Goal: Transaction & Acquisition: Subscribe to service/newsletter

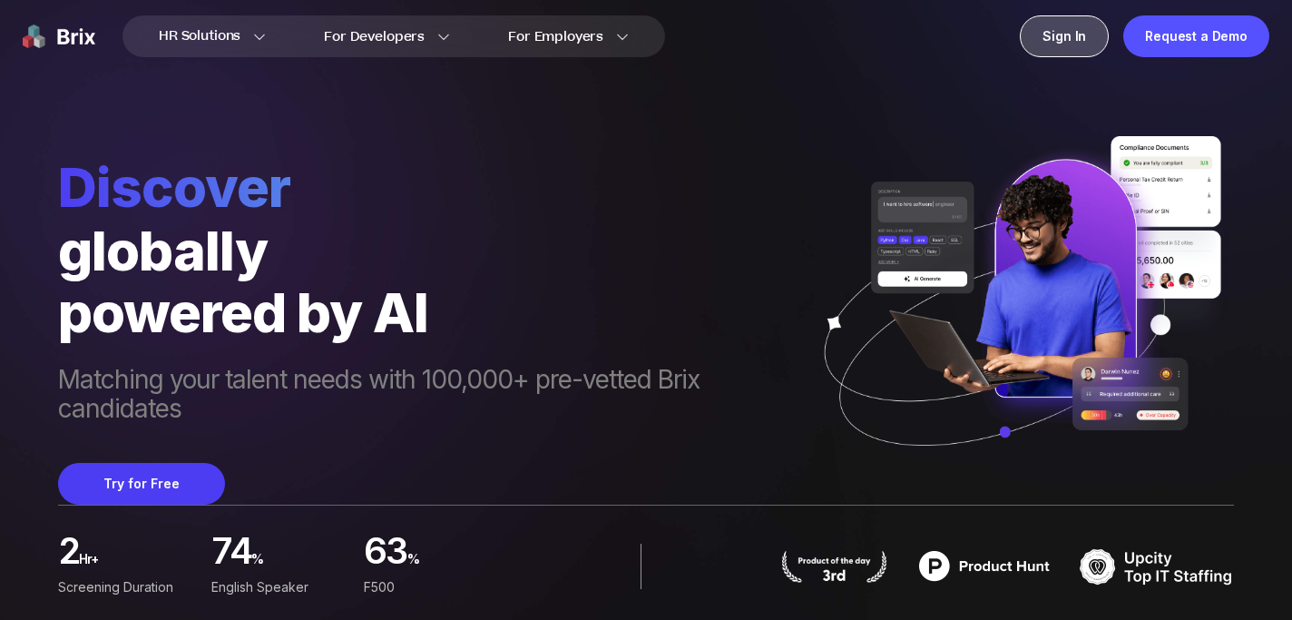
click at [1062, 41] on div "Sign In" at bounding box center [1064, 36] width 89 height 42
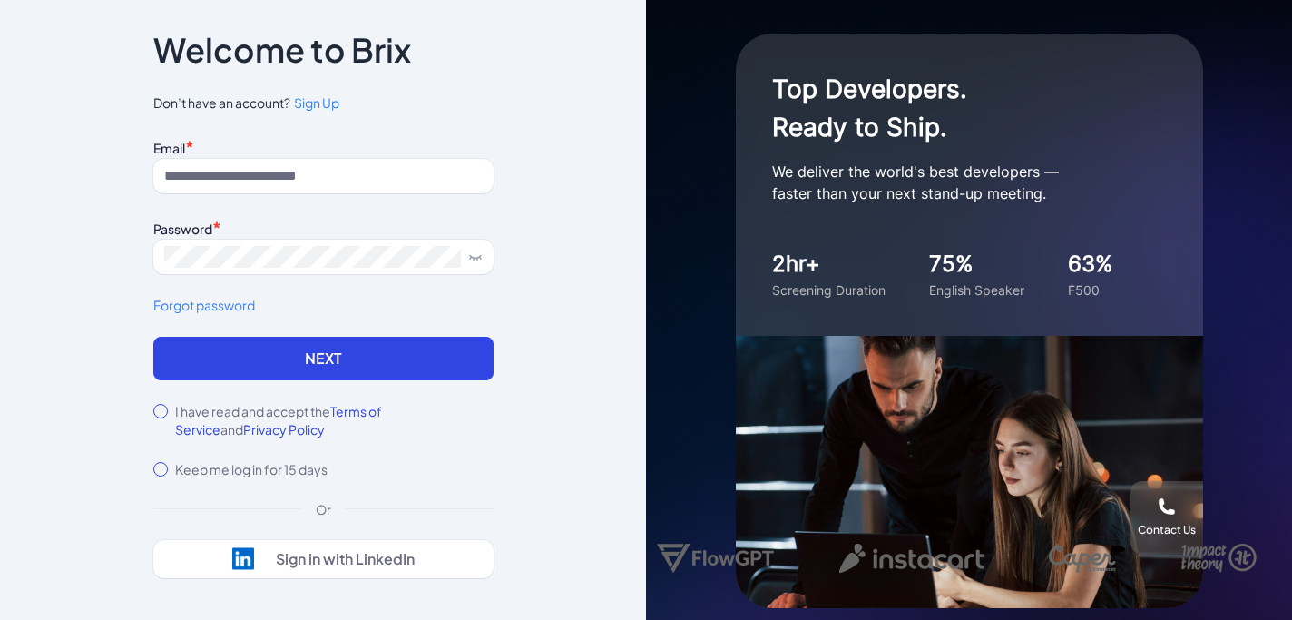
scroll to position [2, 0]
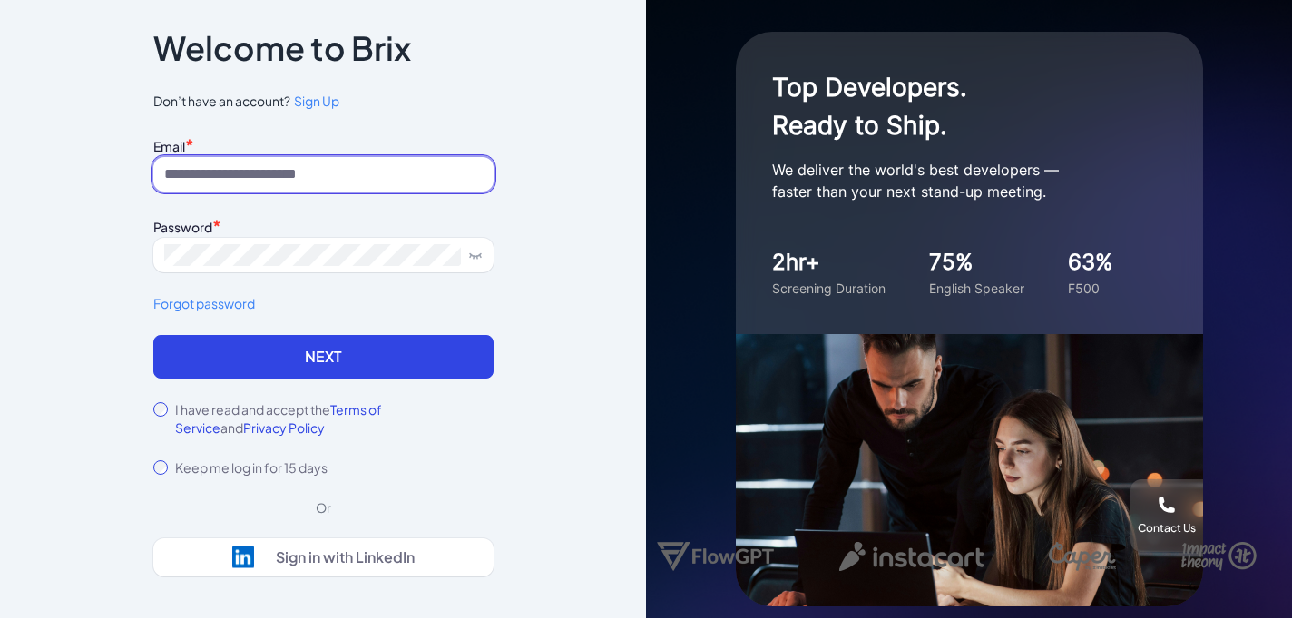
click at [249, 159] on input at bounding box center [323, 174] width 340 height 34
type input "**********"
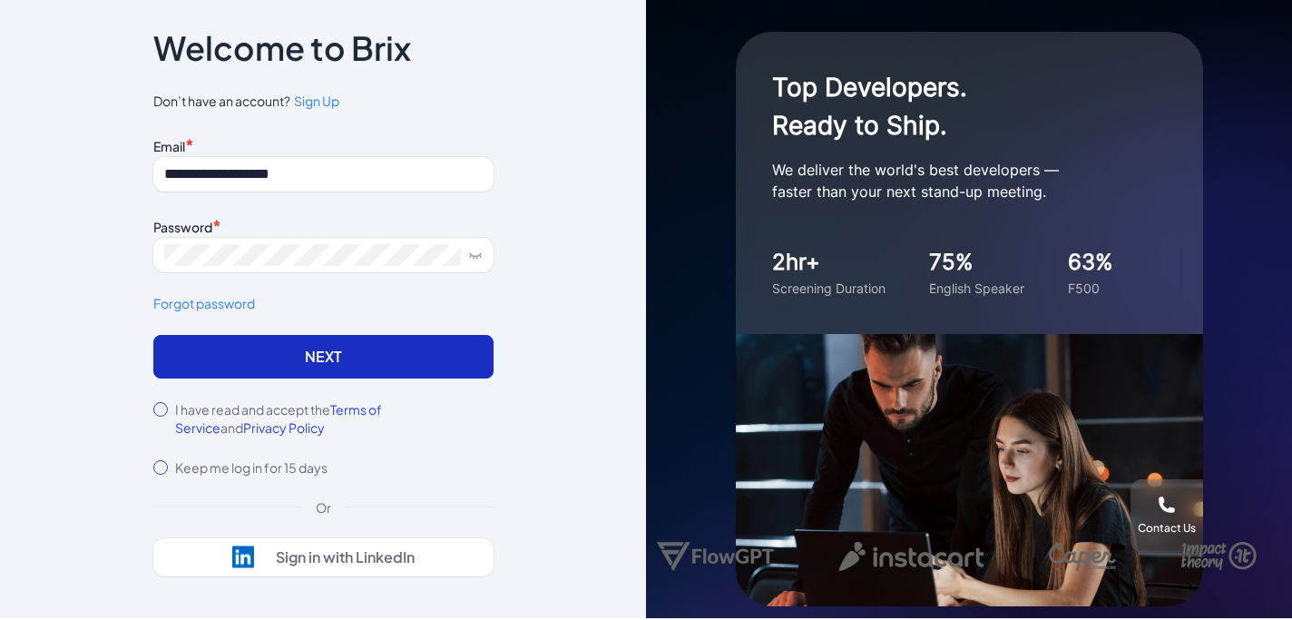
click at [211, 376] on form "**********" at bounding box center [323, 304] width 340 height 344
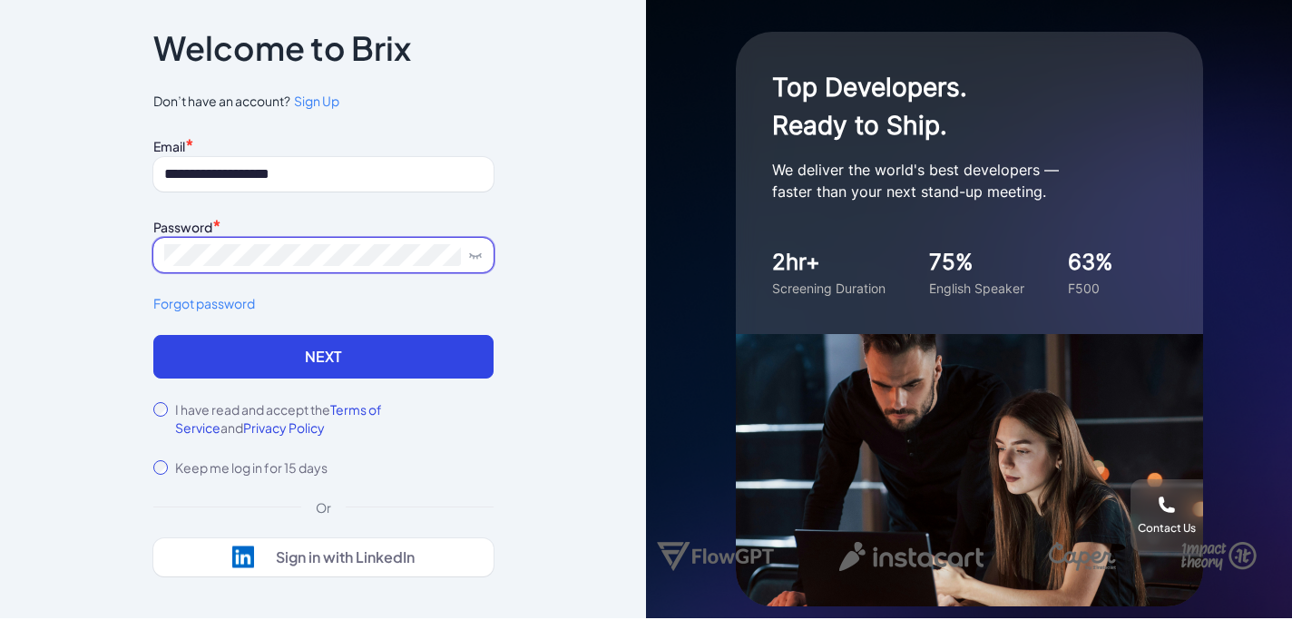
click at [479, 251] on icon at bounding box center [475, 255] width 15 height 15
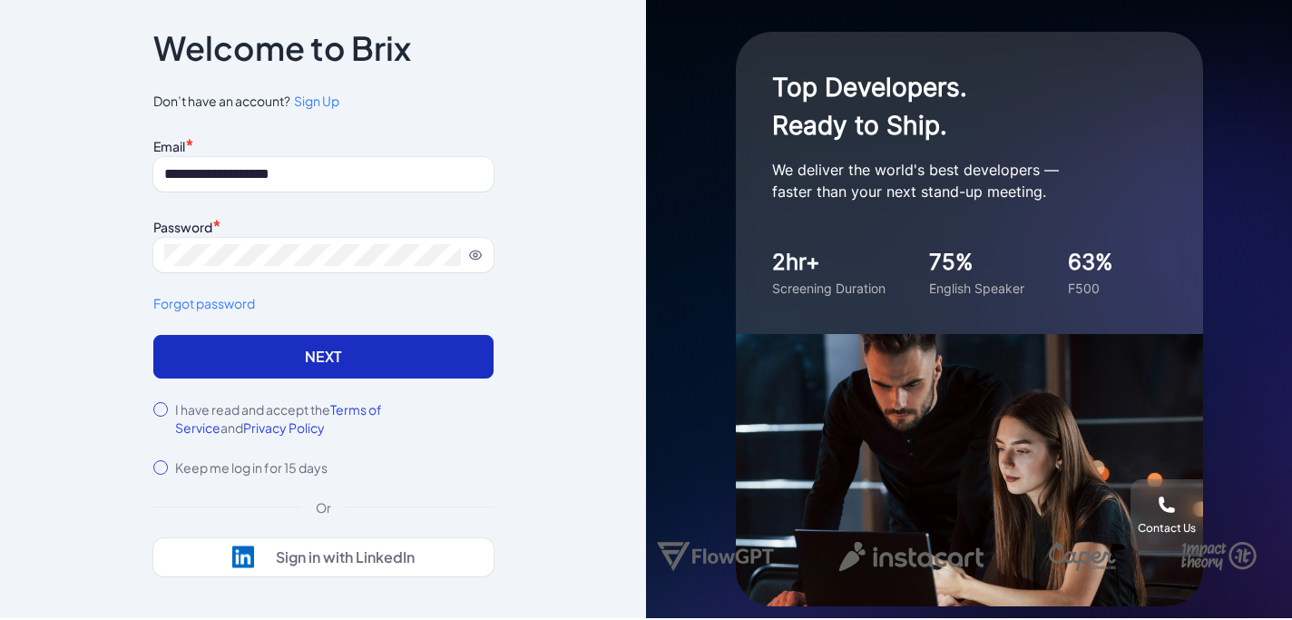
click at [309, 363] on button "Next" at bounding box center [323, 357] width 340 height 44
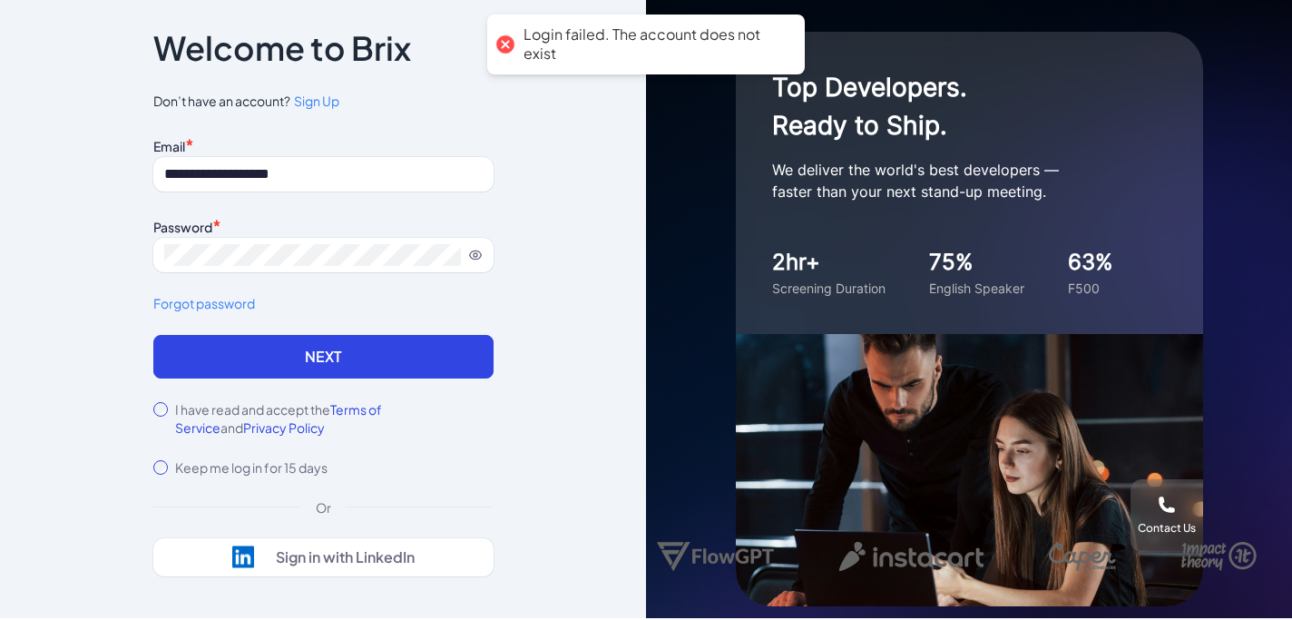
scroll to position [0, 0]
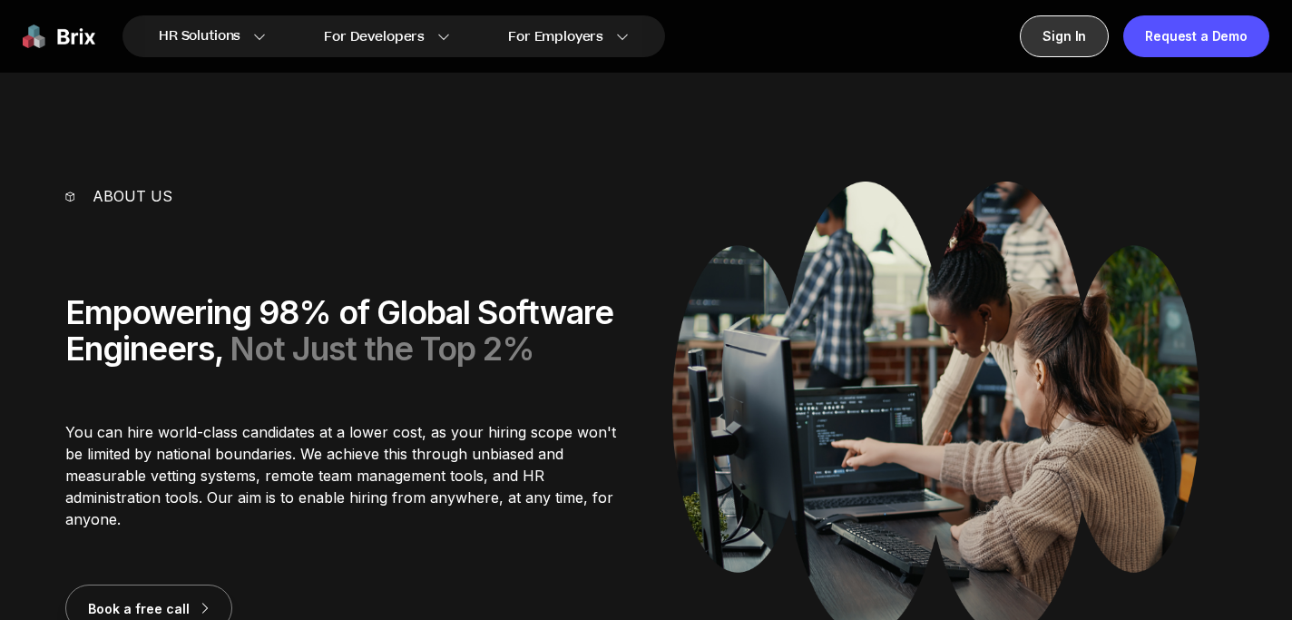
click at [1078, 34] on div "Sign In" at bounding box center [1064, 36] width 89 height 42
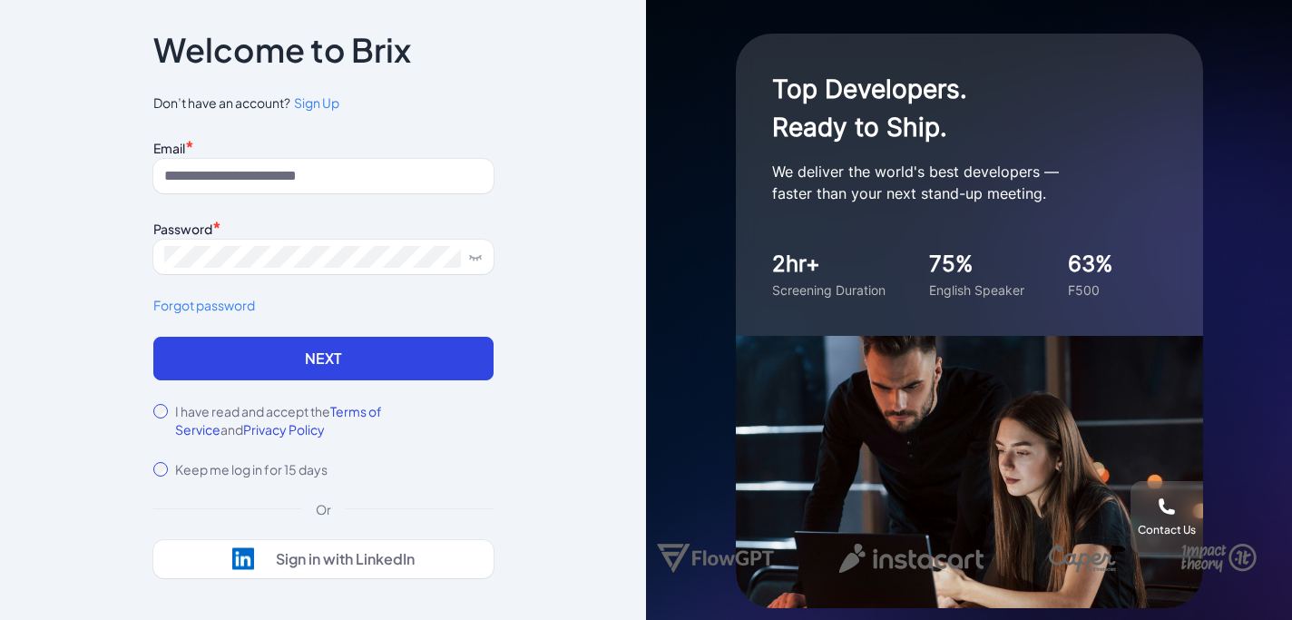
scroll to position [23, 0]
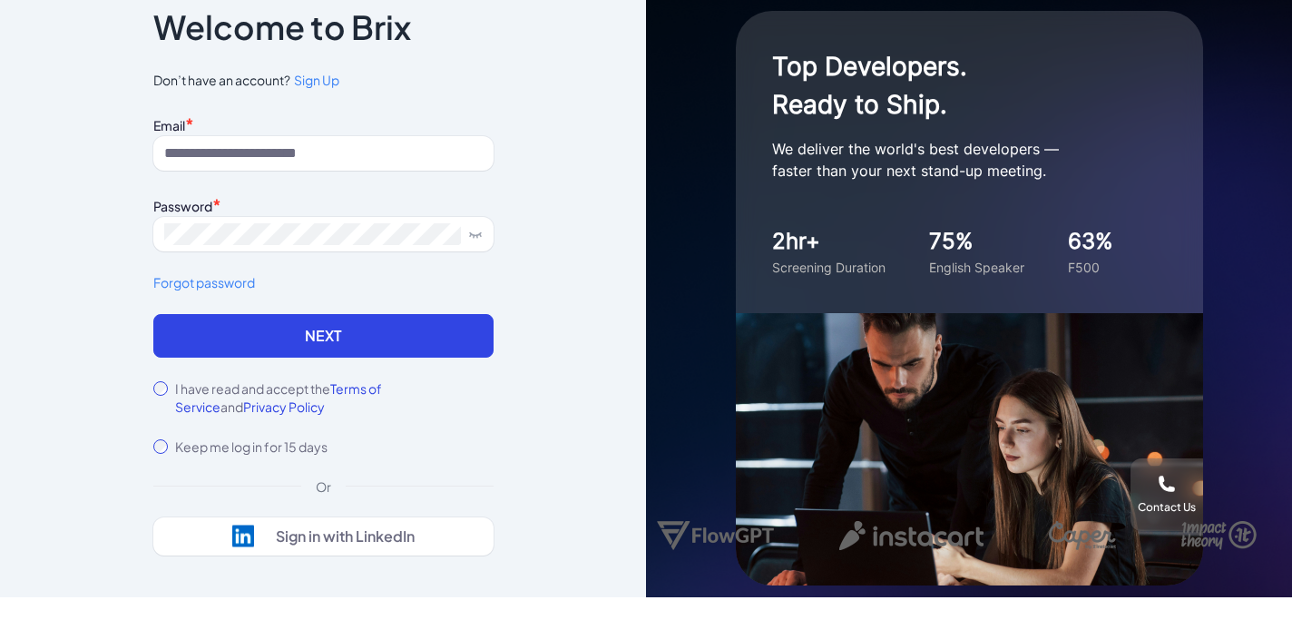
click at [323, 485] on div "Or" at bounding box center [323, 486] width 44 height 18
click at [325, 83] on span "Sign Up" at bounding box center [316, 80] width 45 height 16
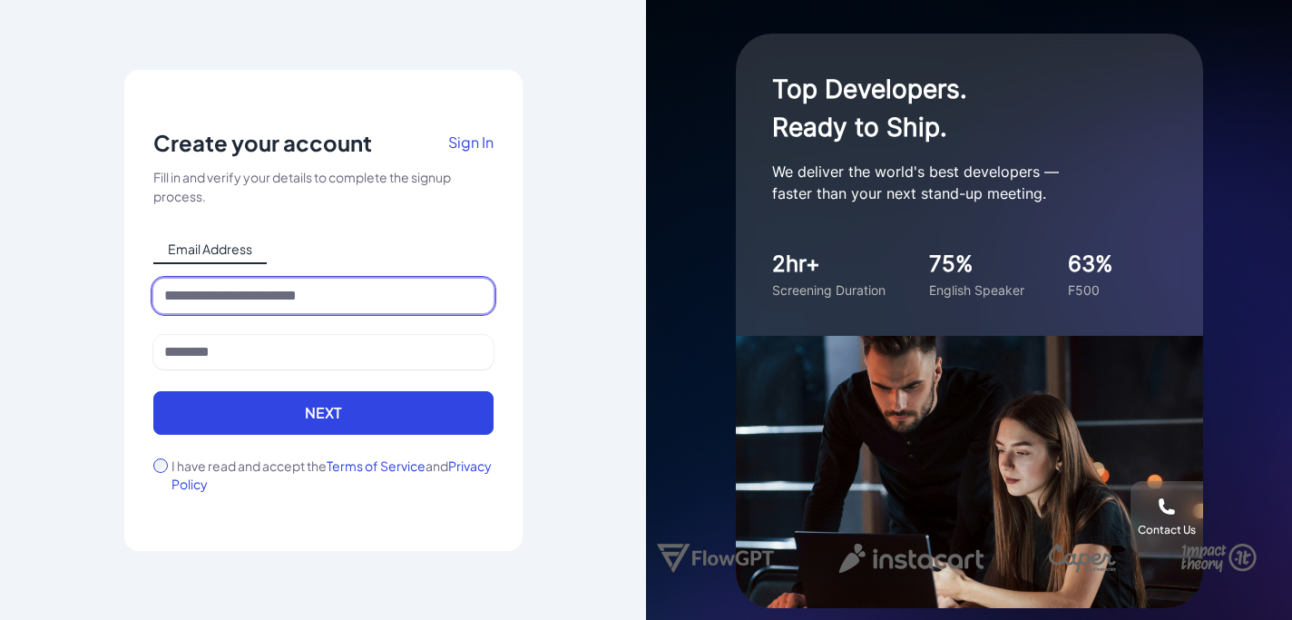
click at [294, 303] on input at bounding box center [323, 295] width 340 height 34
click at [512, 285] on div "Notice To proceed, please agree to the Terms of Service and Privary Policy . Ca…" at bounding box center [323, 310] width 398 height 481
click at [462, 137] on span "Sign In" at bounding box center [470, 141] width 45 height 19
